Goal: Information Seeking & Learning: Learn about a topic

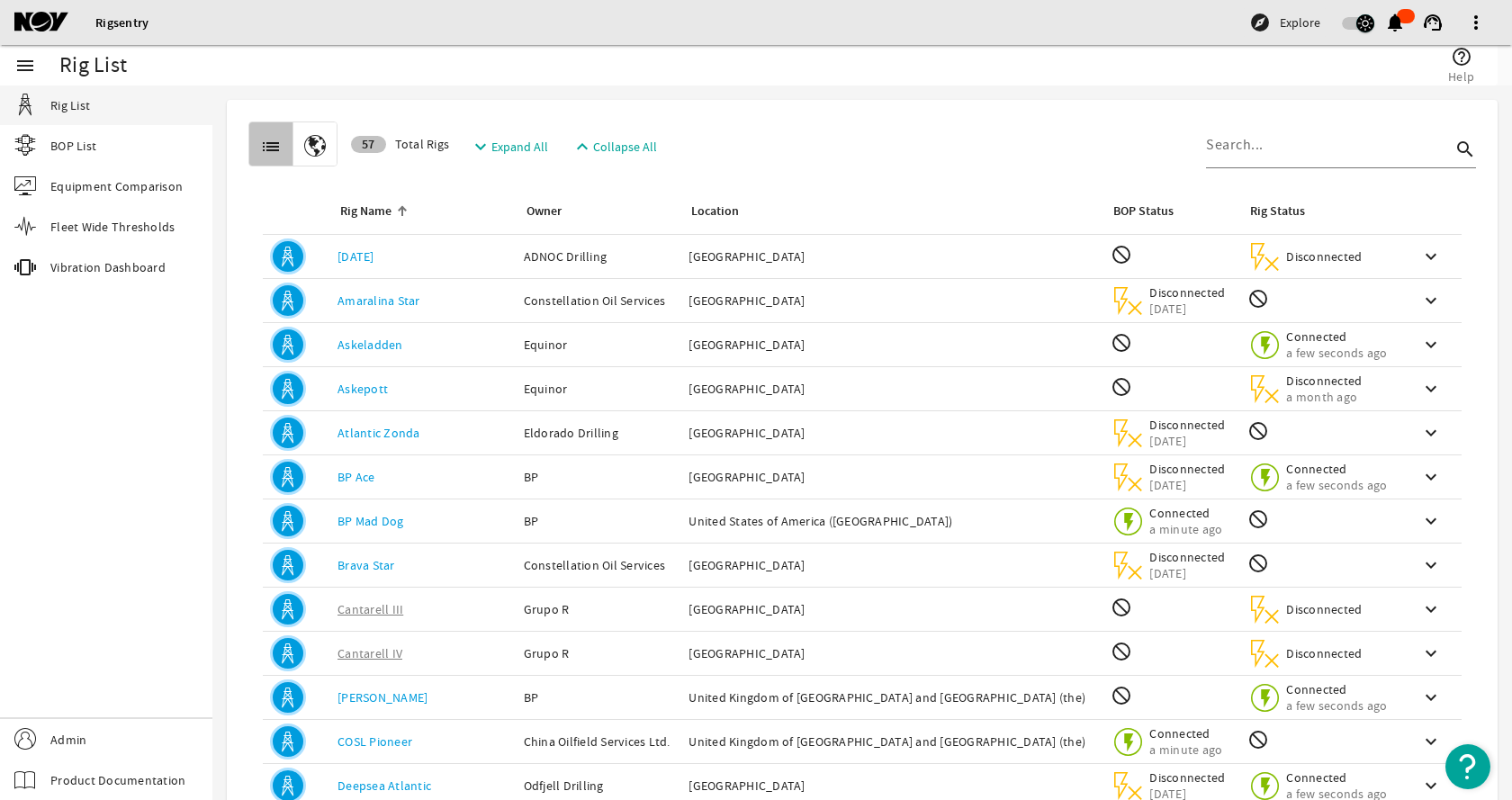
click at [1356, 22] on span "button" at bounding box center [1366, 24] width 18 height 18
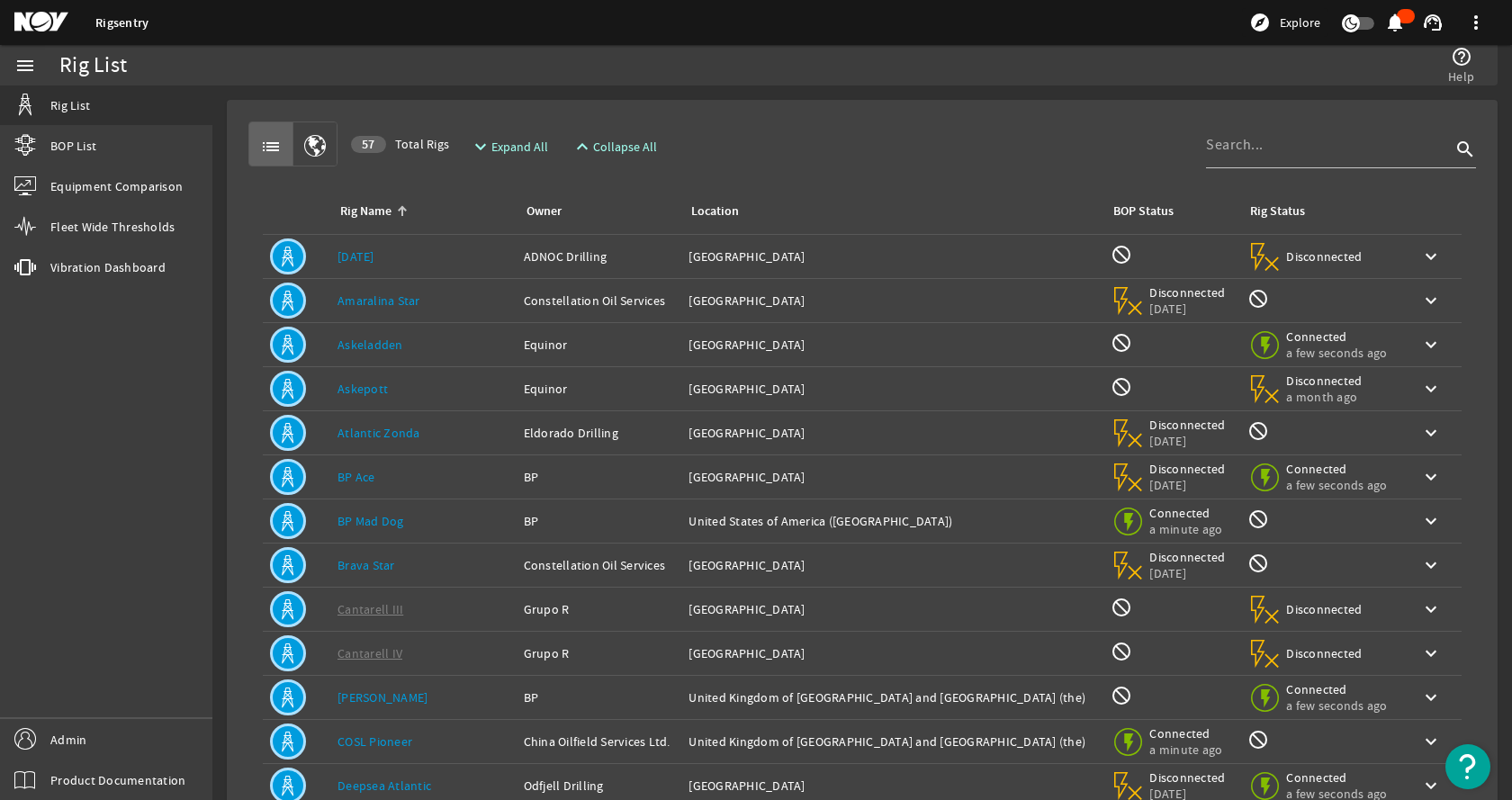
click at [754, 123] on div "list 57 Total Rigs expand_more Expand All expand_less Collapse All search" at bounding box center [862, 144] width 1228 height 45
click at [524, 248] on div "Owner: ADNOC Drilling" at bounding box center [599, 256] width 151 height 18
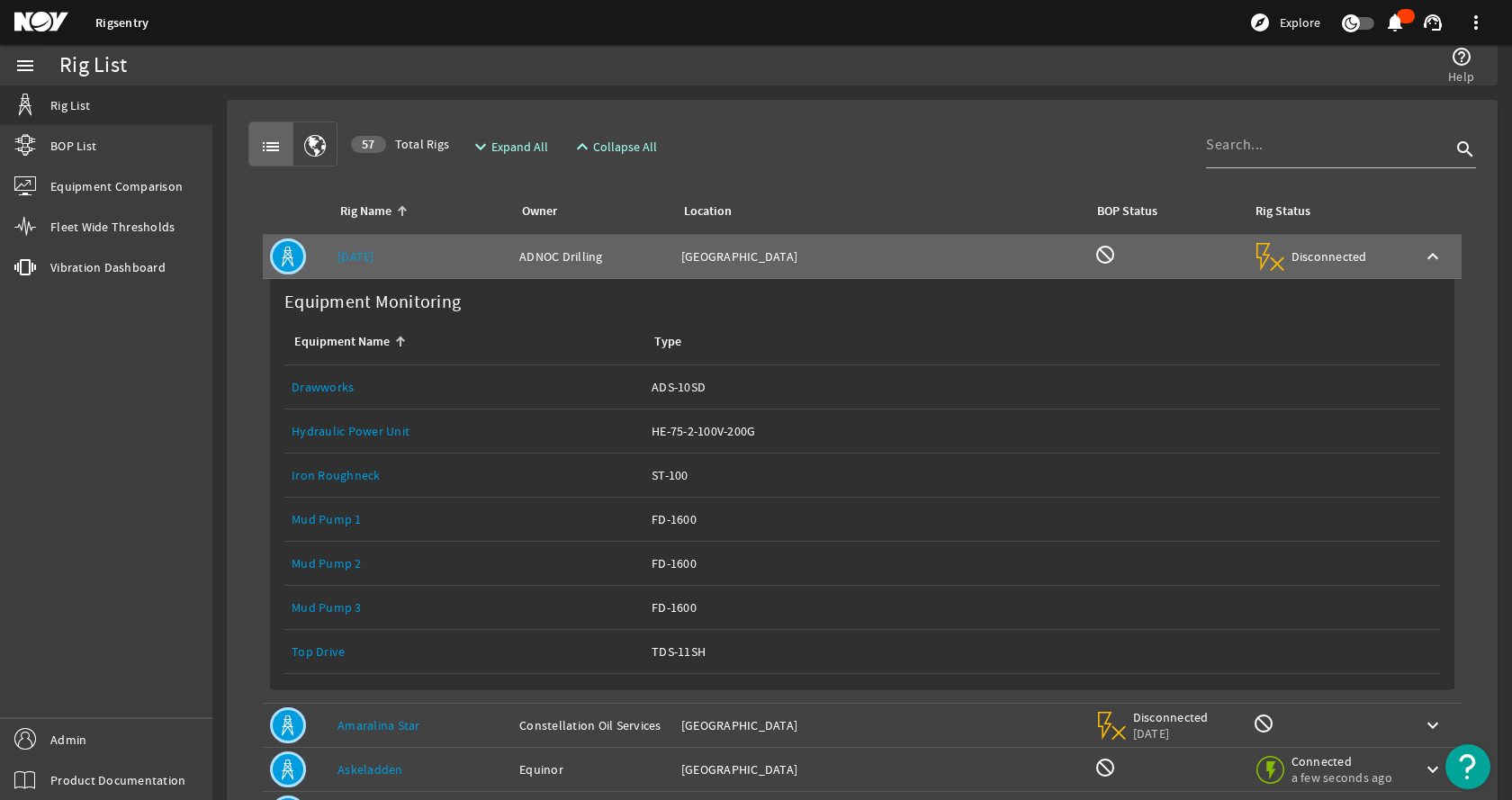
click at [331, 647] on link "Top Drive" at bounding box center [319, 652] width 53 height 16
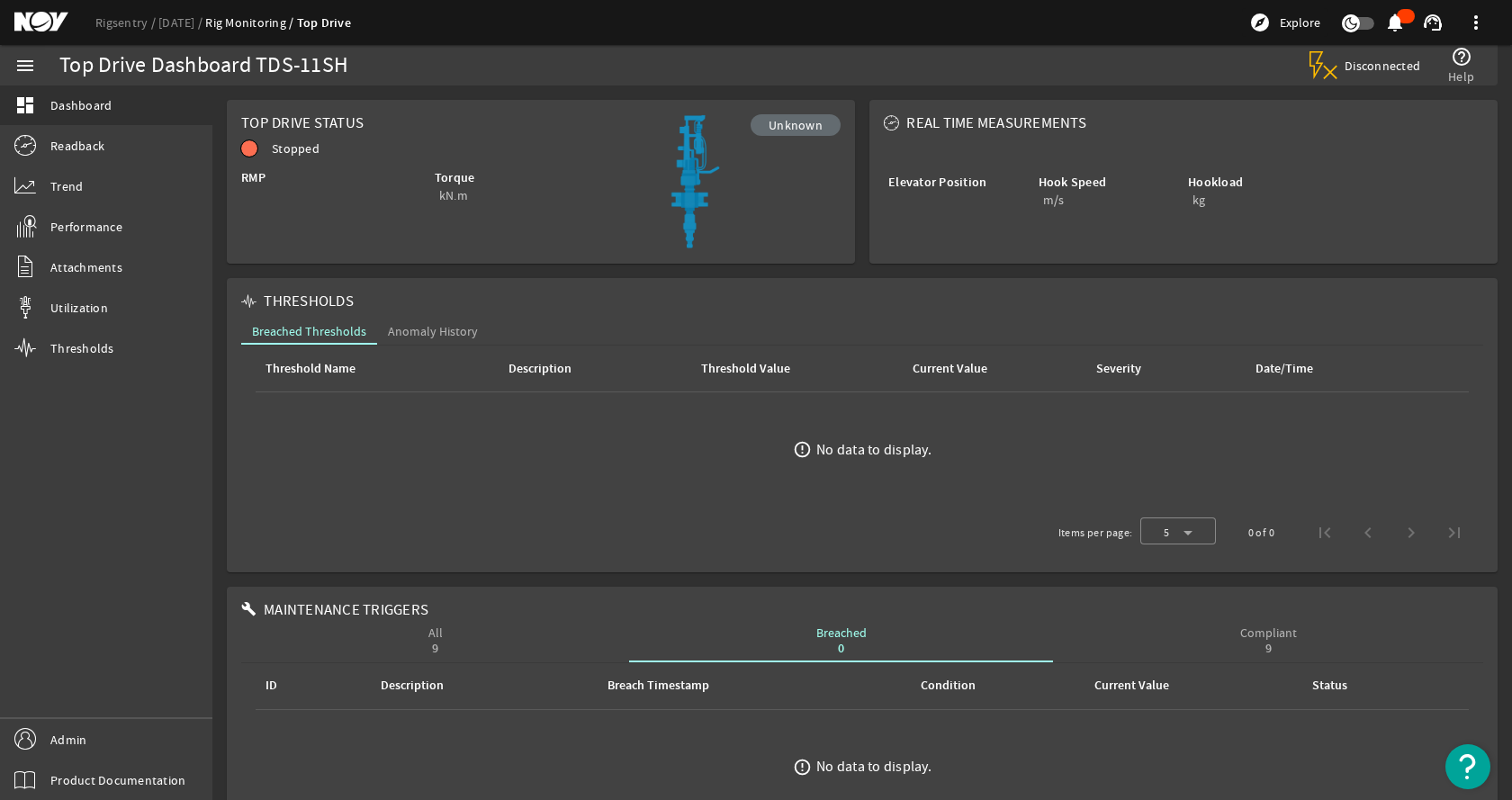
click at [244, 212] on mat-card "Top Drive Status Unknown Stopped RMP Torque kN.m" at bounding box center [541, 181] width 629 height 164
click at [129, 238] on link "Performance" at bounding box center [106, 226] width 212 height 39
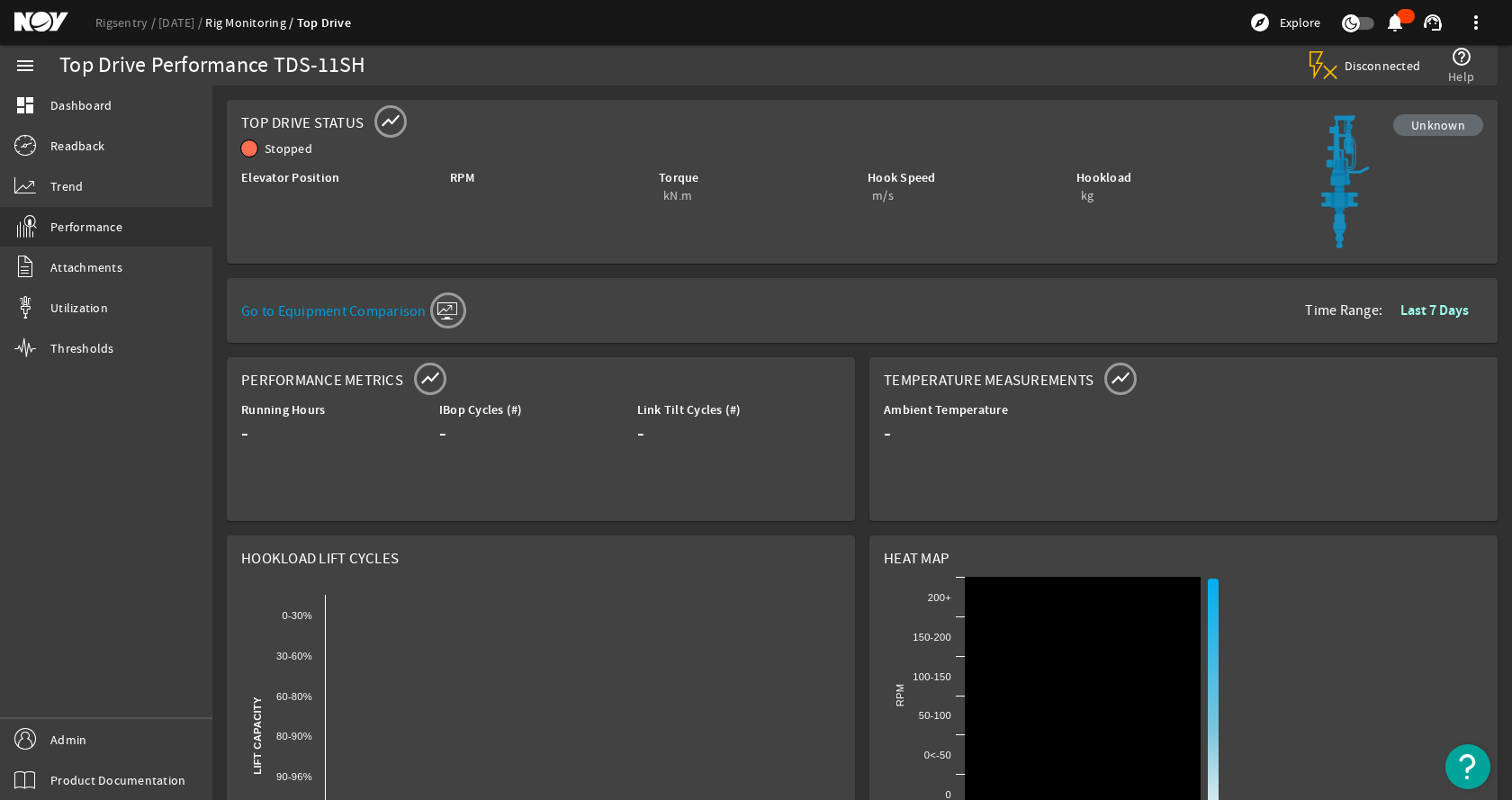
click at [230, 261] on mat-card "Top Drive Status show_chart Unknown Stopped Elevator Position RPM Torque kN.m H…" at bounding box center [862, 181] width 1271 height 164
click at [113, 115] on link "dashboard Dashboard" at bounding box center [106, 104] width 212 height 39
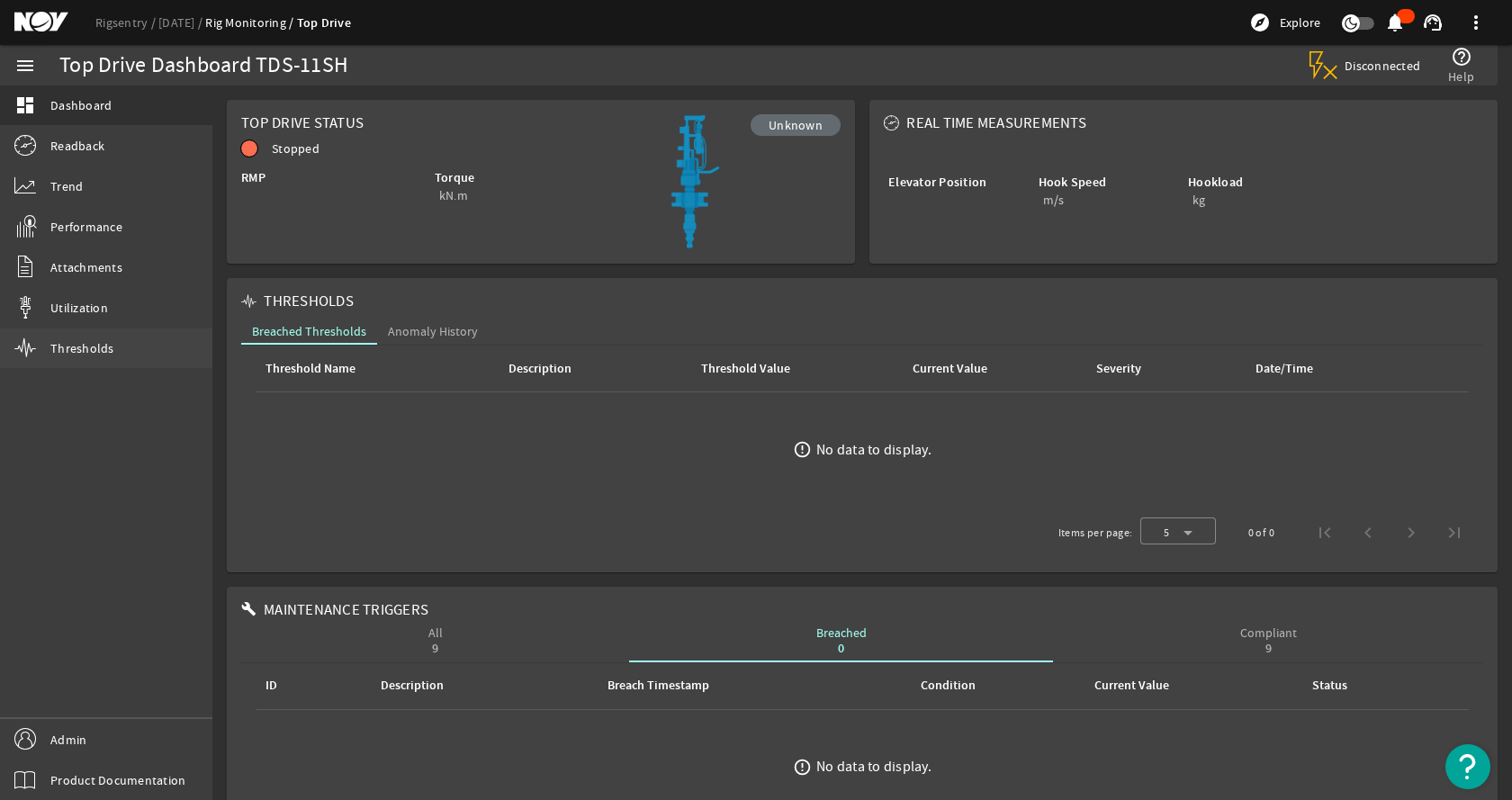
click at [84, 356] on span "Thresholds" at bounding box center [82, 349] width 64 height 18
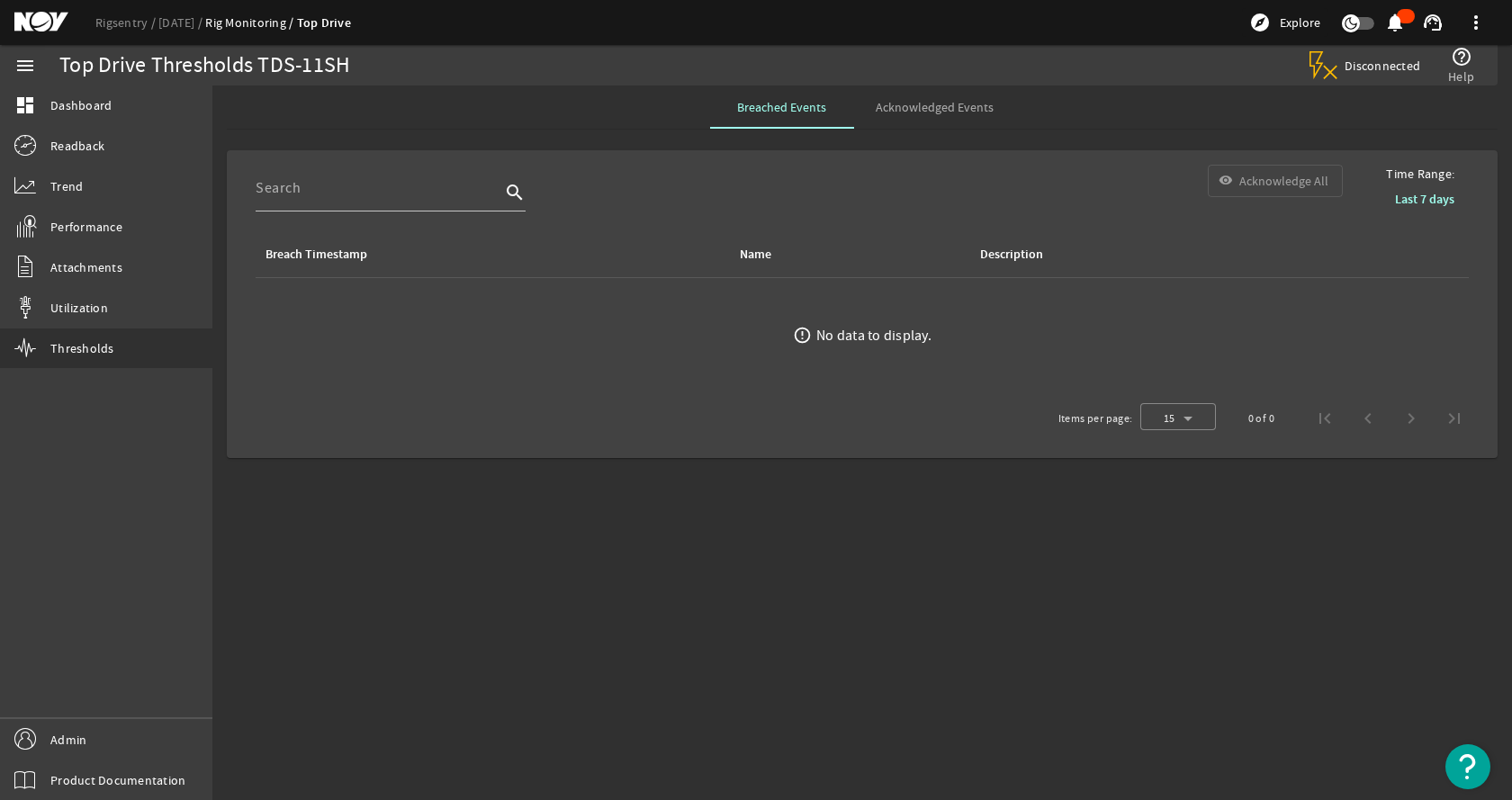
drag, startPoint x: 498, startPoint y: 434, endPoint x: 372, endPoint y: 218, distance: 250.1
click at [498, 431] on div "Items per page: 15 0 of 0" at bounding box center [862, 418] width 1242 height 50
click at [124, 25] on link "Rigsentry" at bounding box center [126, 23] width 63 height 16
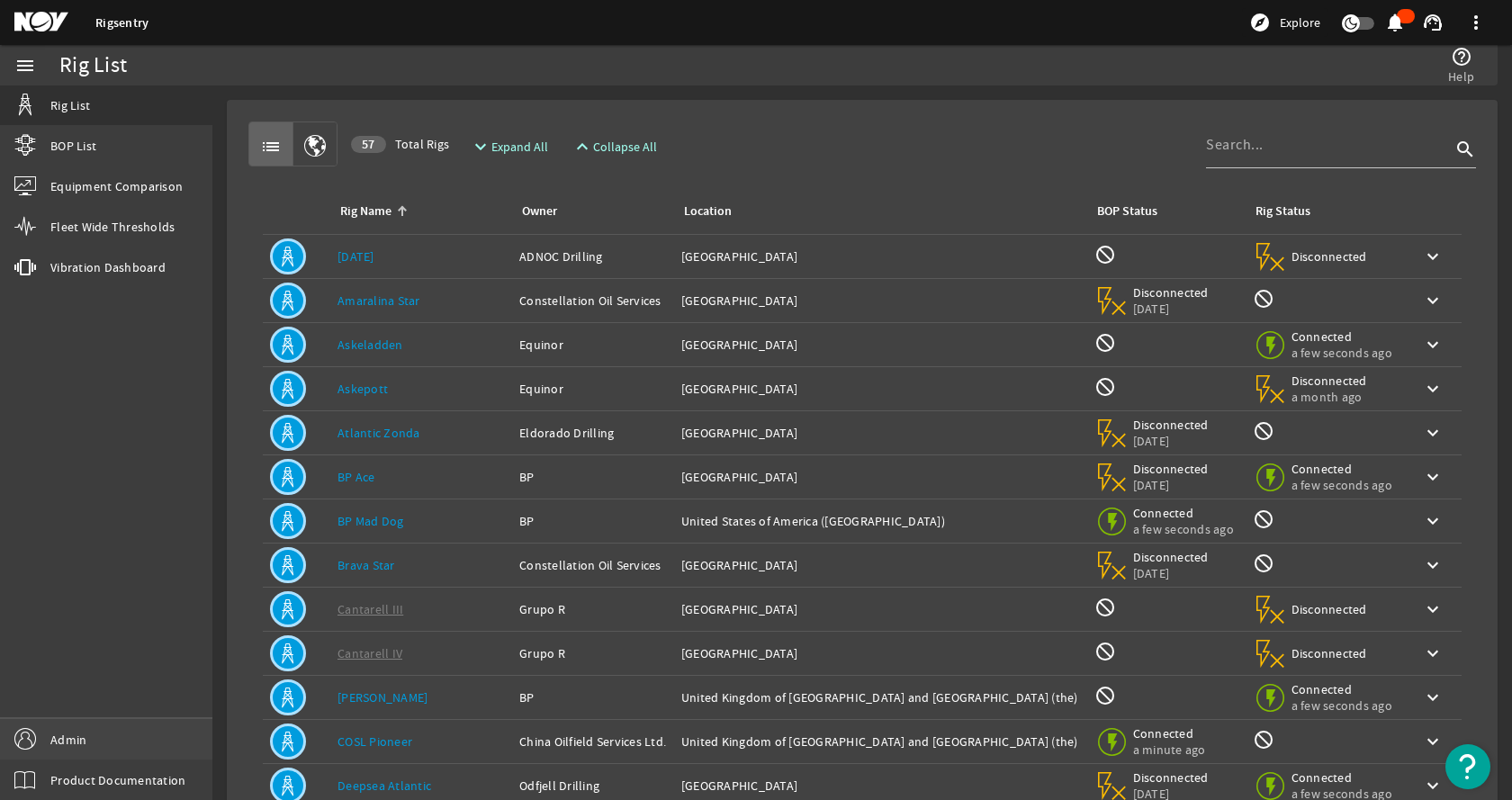
click at [112, 749] on link "Admin" at bounding box center [106, 740] width 212 height 40
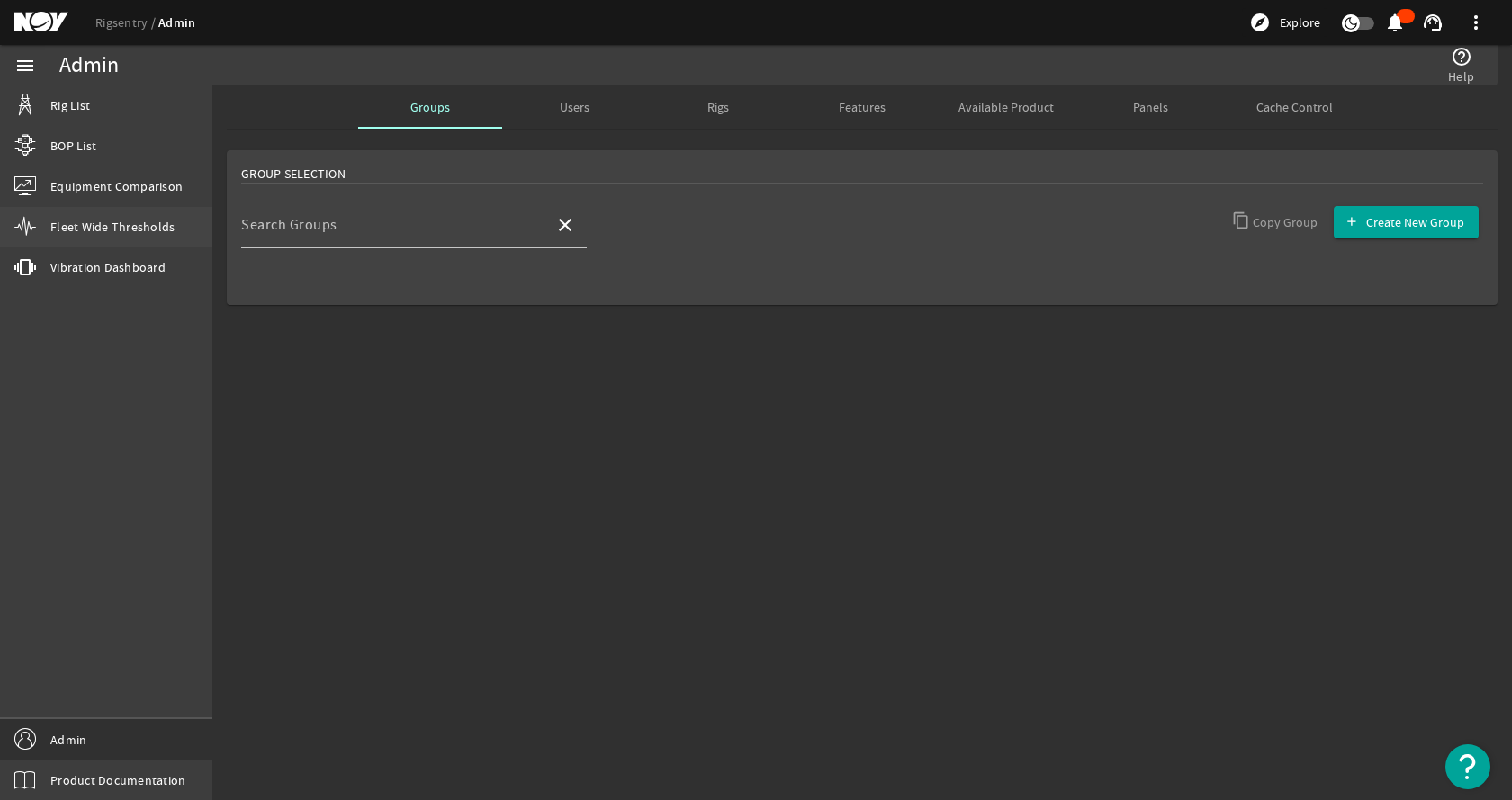
click at [161, 232] on span "Fleet Wide Thresholds" at bounding box center [113, 227] width 124 height 18
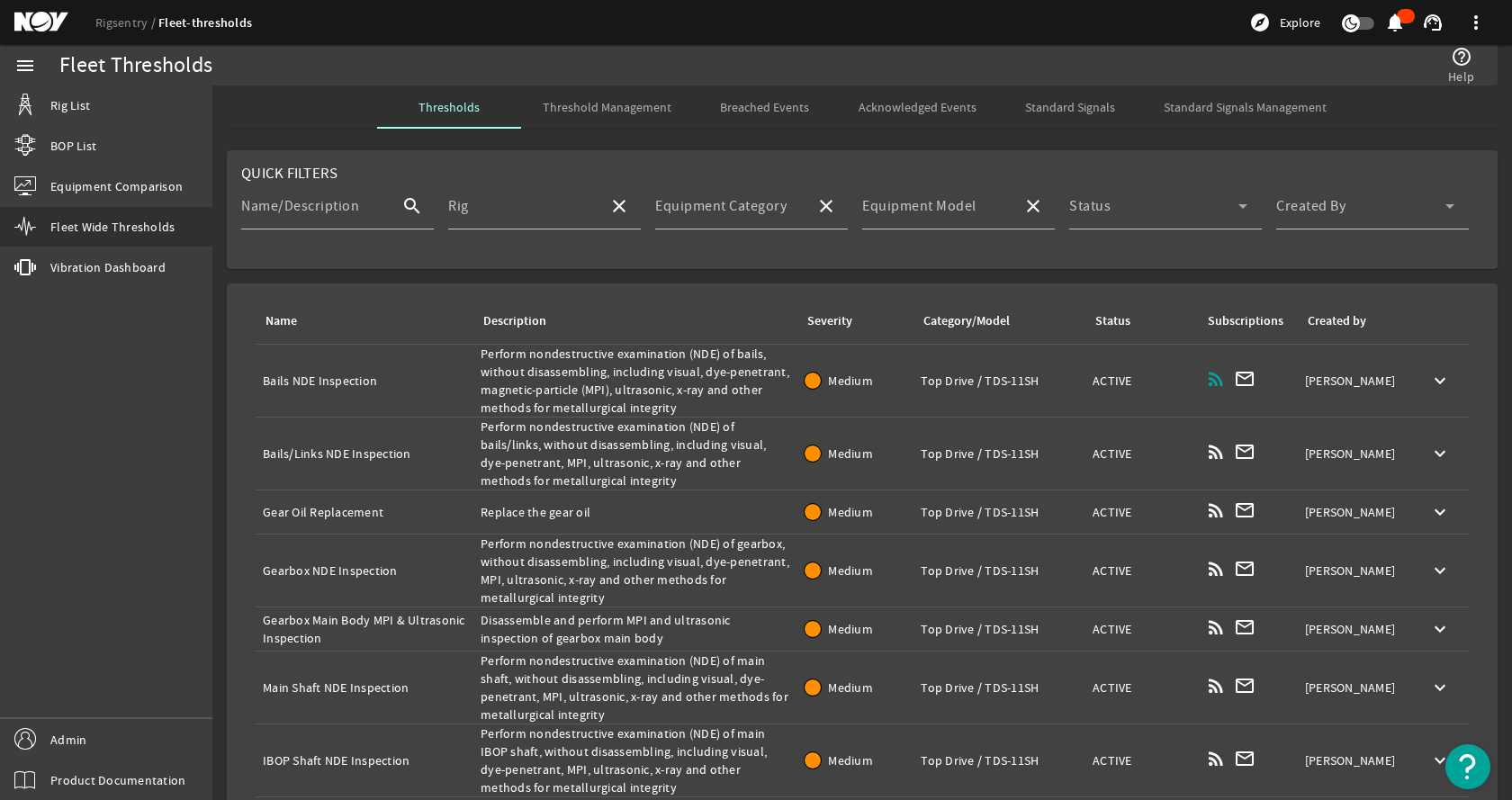
click at [576, 377] on div "Description: Perform nondestructive examination (NDE) of bails, without disasse…" at bounding box center [635, 381] width 309 height 72
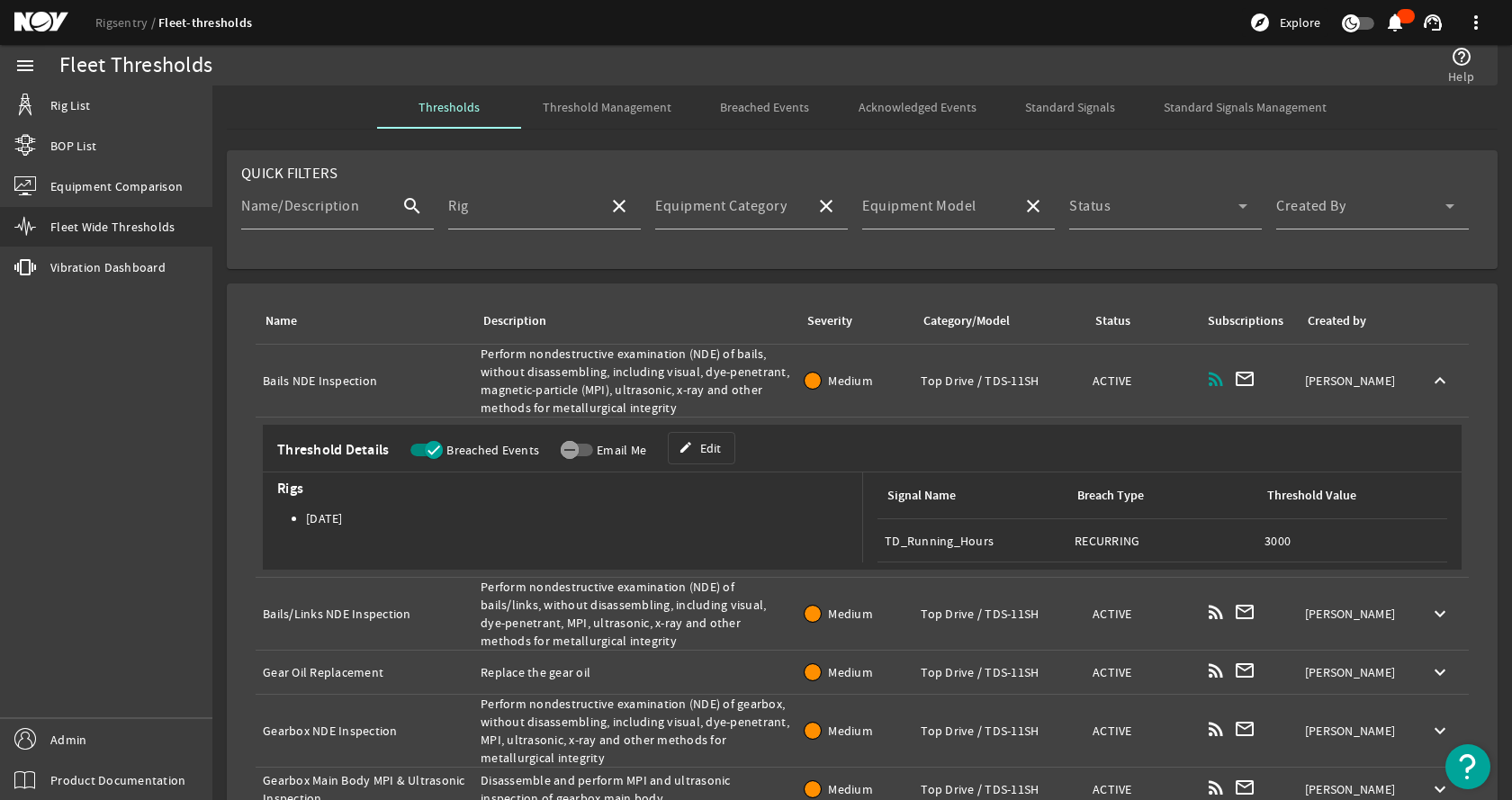
click at [576, 377] on div "Description: Perform nondestructive examination (NDE) of bails, without disasse…" at bounding box center [635, 381] width 309 height 72
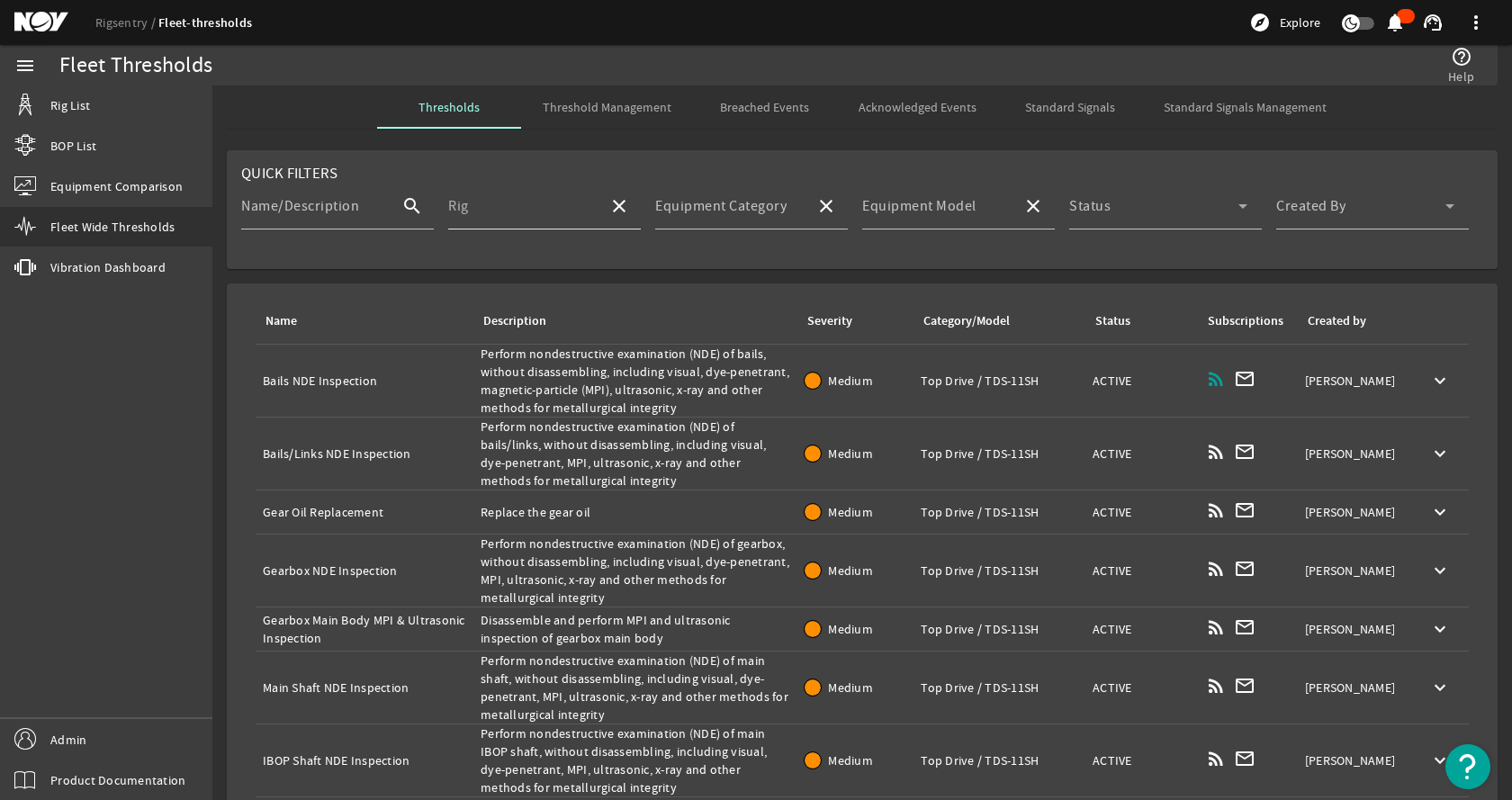
click at [507, 200] on div "Rig" at bounding box center [521, 206] width 146 height 47
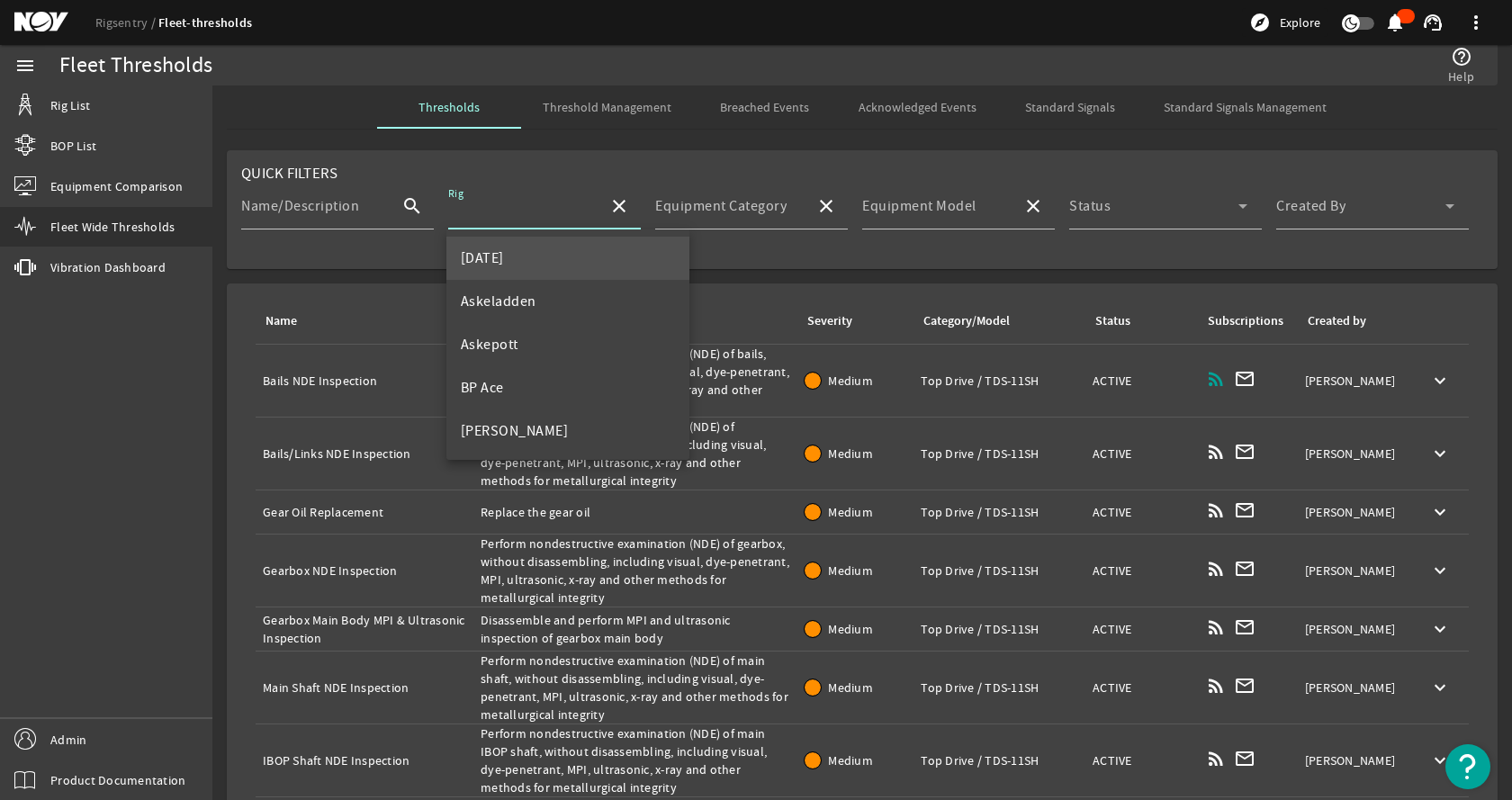
click at [500, 243] on mat-option "[DATE]" at bounding box center [568, 258] width 243 height 43
type input "[DATE]"
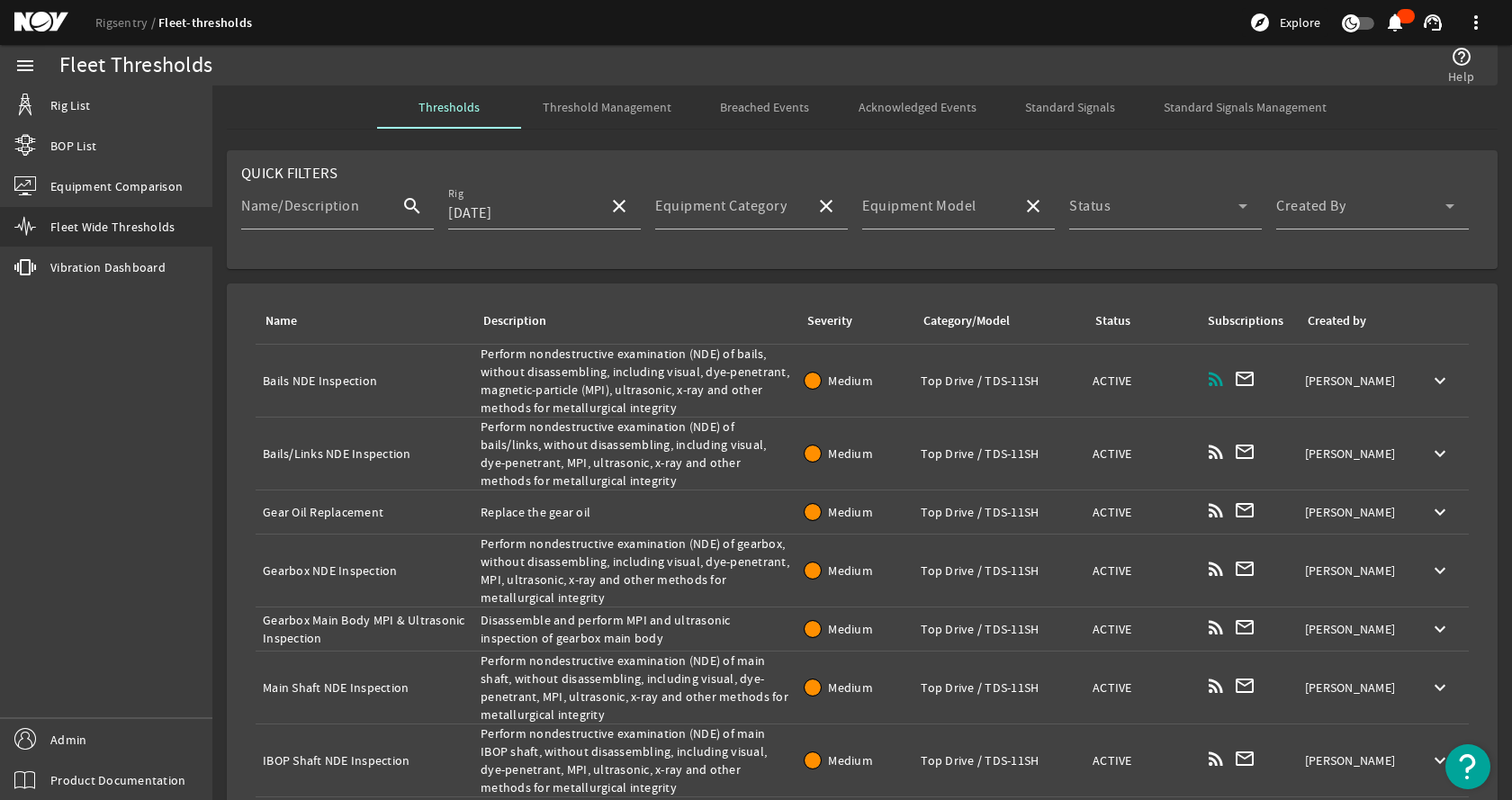
click at [259, 276] on rigsentry-mat-card "Quick Filters Name/Description search Rig [DATE] close Equipment Category close…" at bounding box center [862, 210] width 1300 height 134
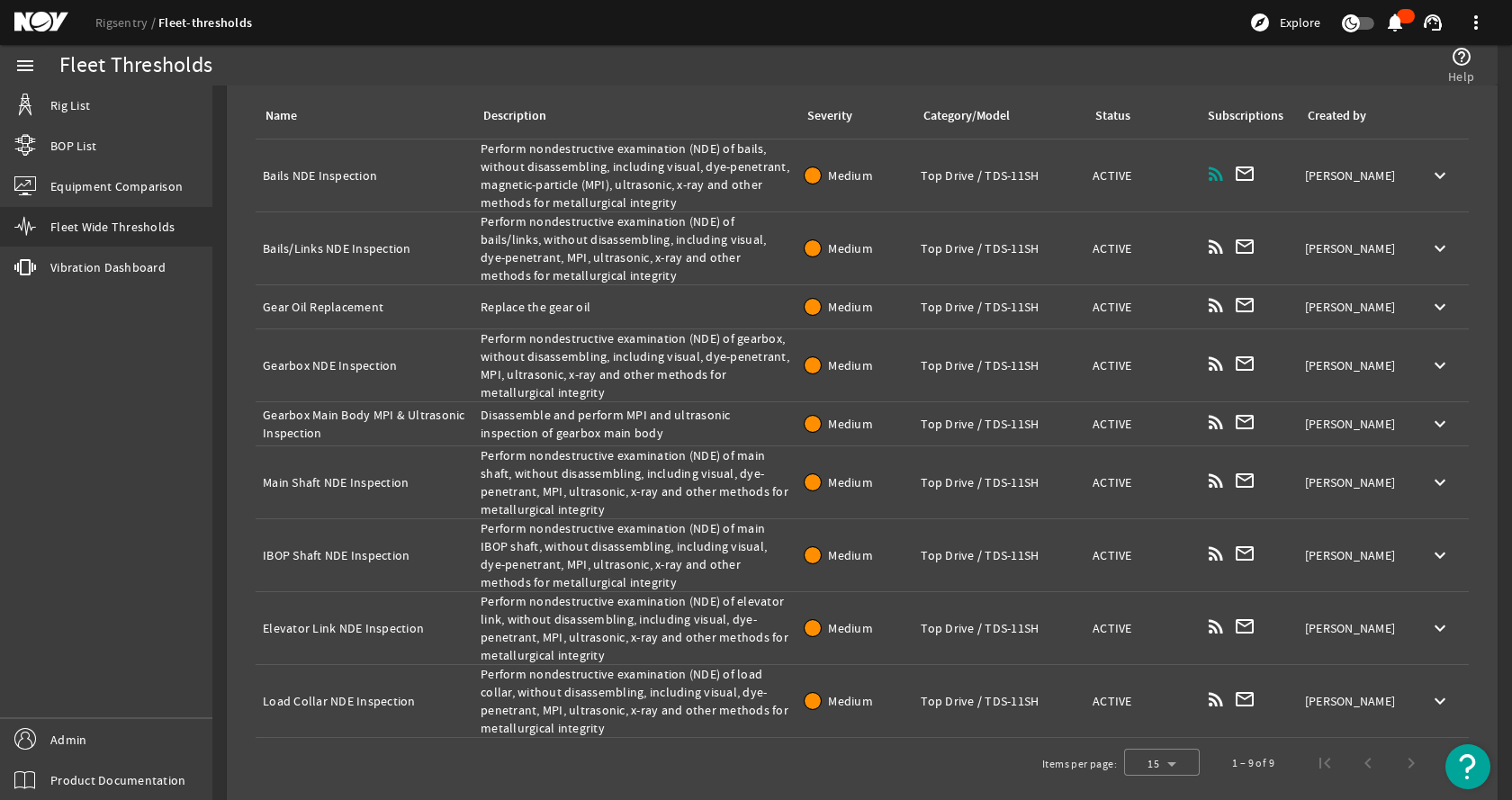
scroll to position [215, 0]
